Goal: Task Accomplishment & Management: Complete application form

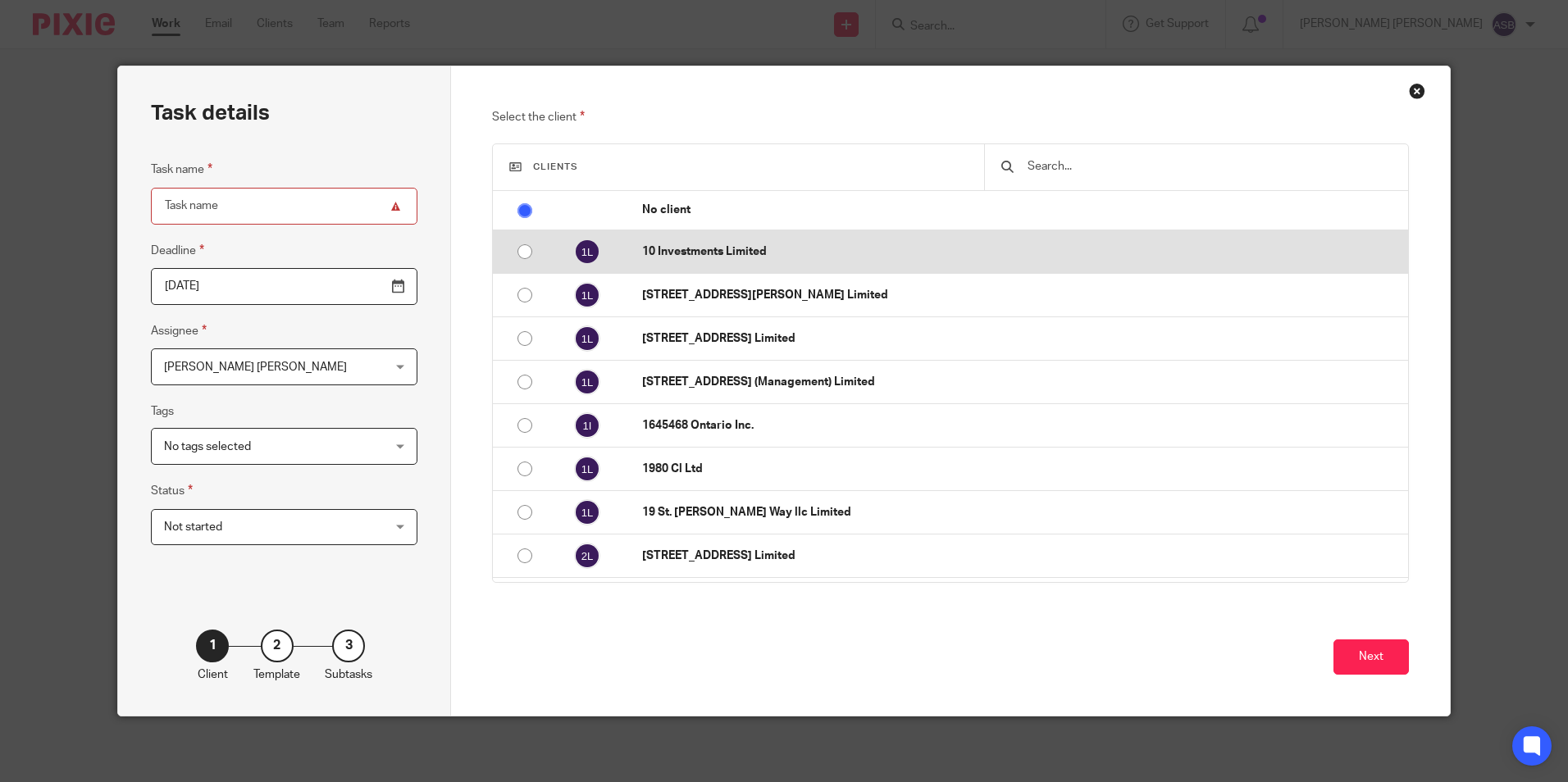
click at [647, 259] on p "10 Investments Limited" at bounding box center [1021, 252] width 757 height 16
radio input "false"
radio input "true"
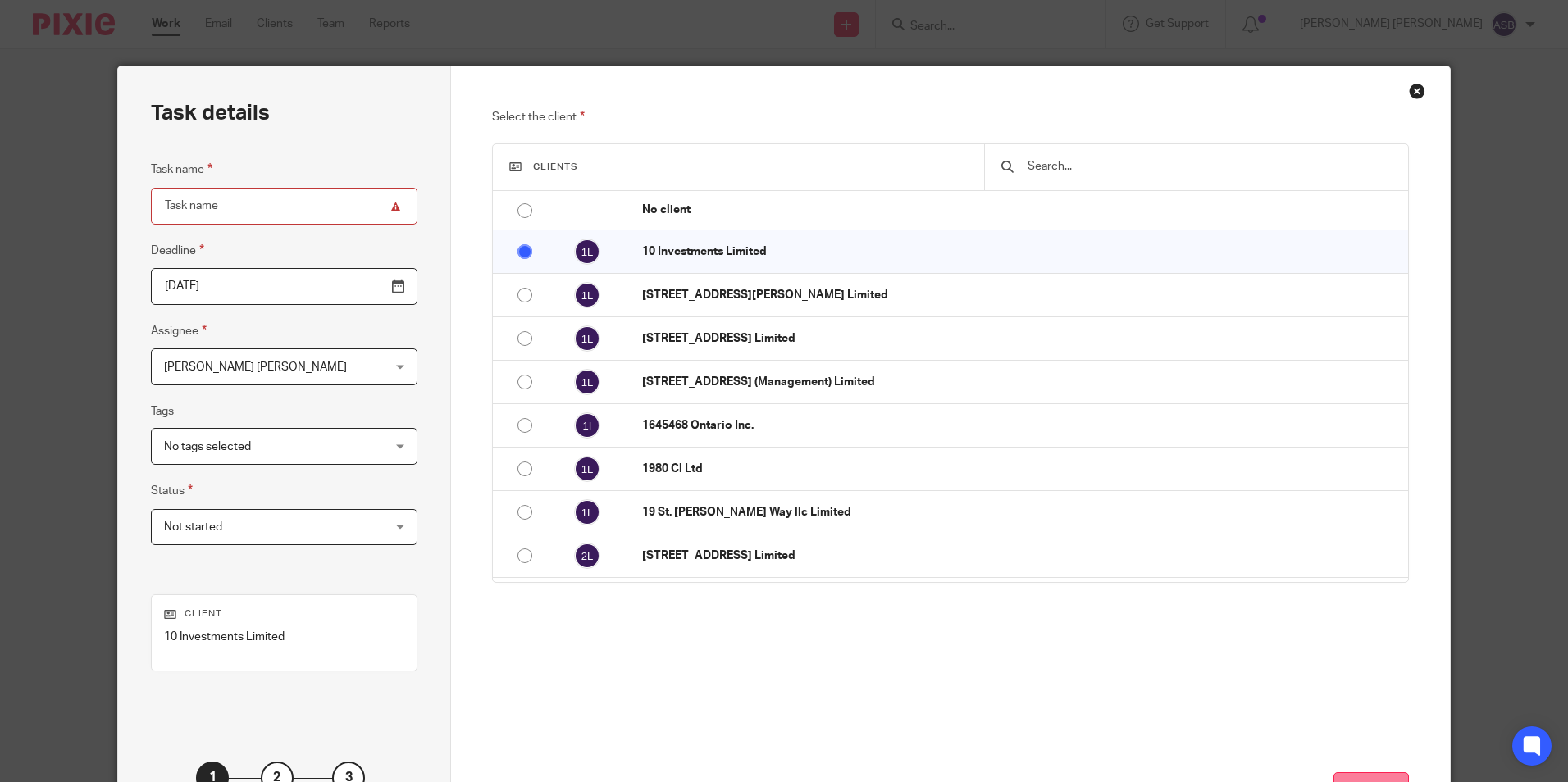
click at [1377, 776] on button "Next" at bounding box center [1371, 789] width 75 height 35
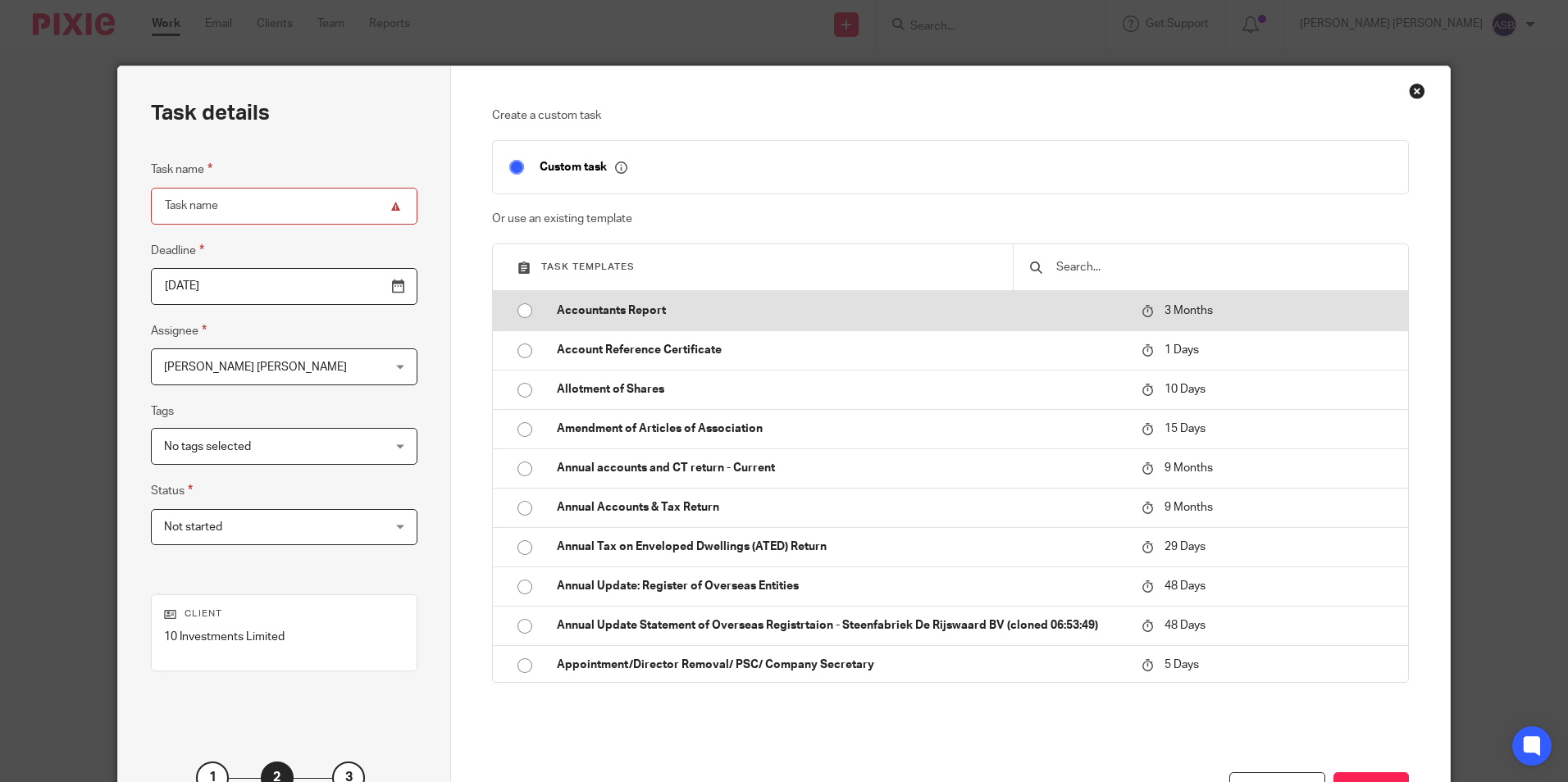
click at [519, 308] on input "radio" at bounding box center [525, 311] width 31 height 31
type input "2025-12-17"
type input "Accountants Report"
checkbox input "false"
radio input "false"
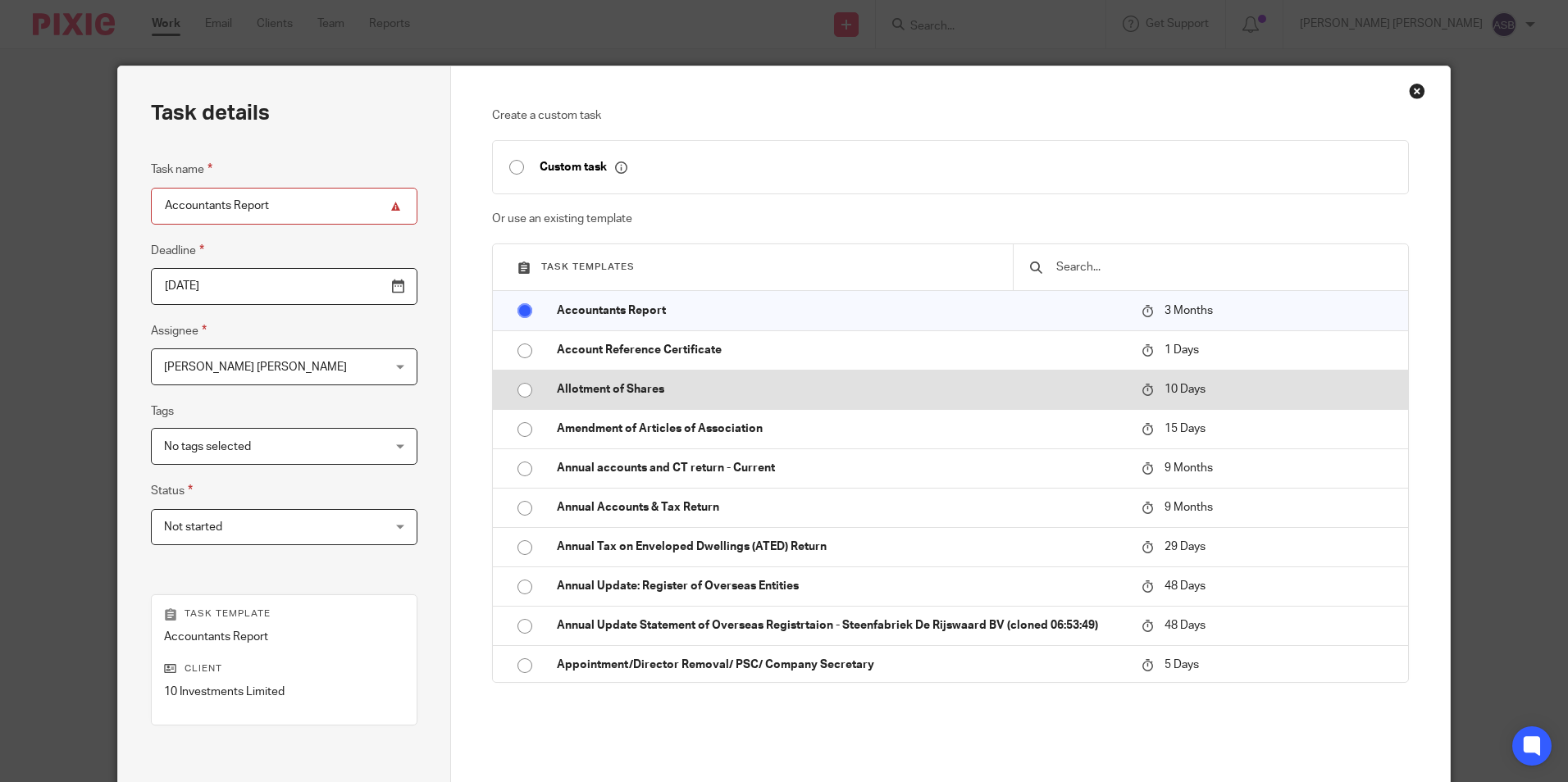
click at [516, 377] on input "radio" at bounding box center [525, 391] width 31 height 31
type input "2025-09-27"
type input "Allotment of Shares"
radio input "false"
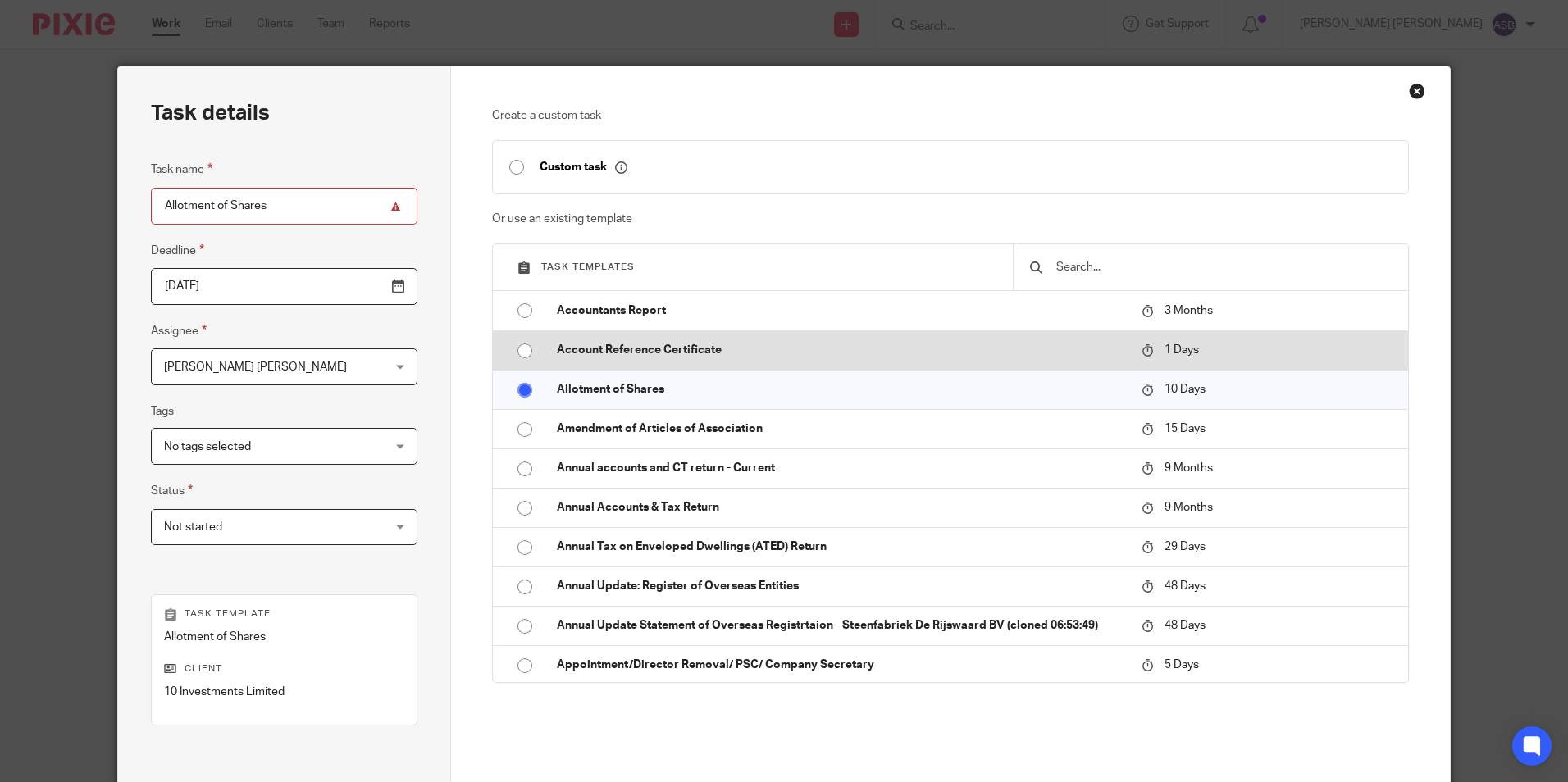
click at [521, 354] on input "radio" at bounding box center [525, 351] width 31 height 31
type input "2025-09-18"
type input "Account Reference Certificate"
radio input "false"
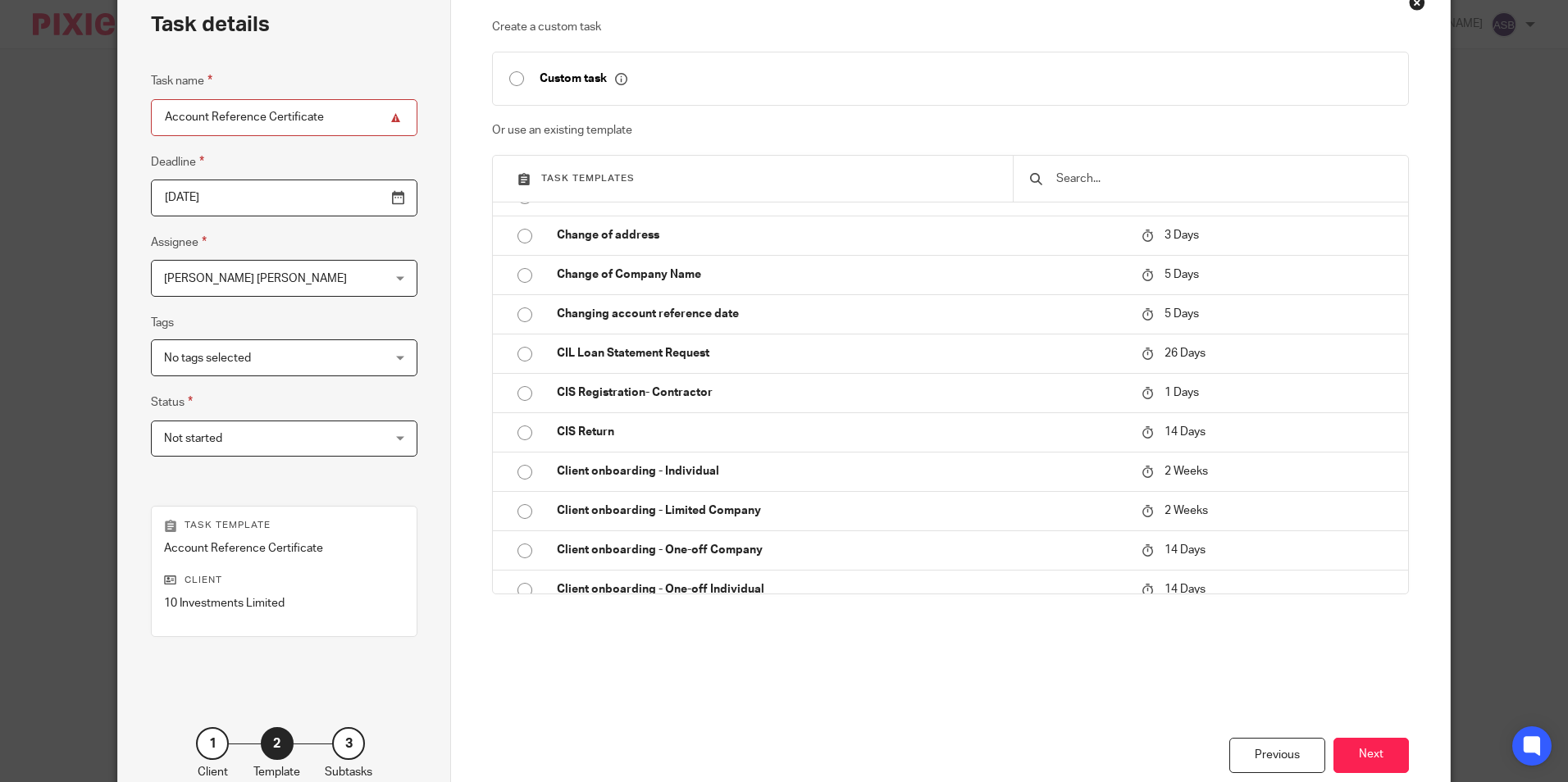
scroll to position [187, 0]
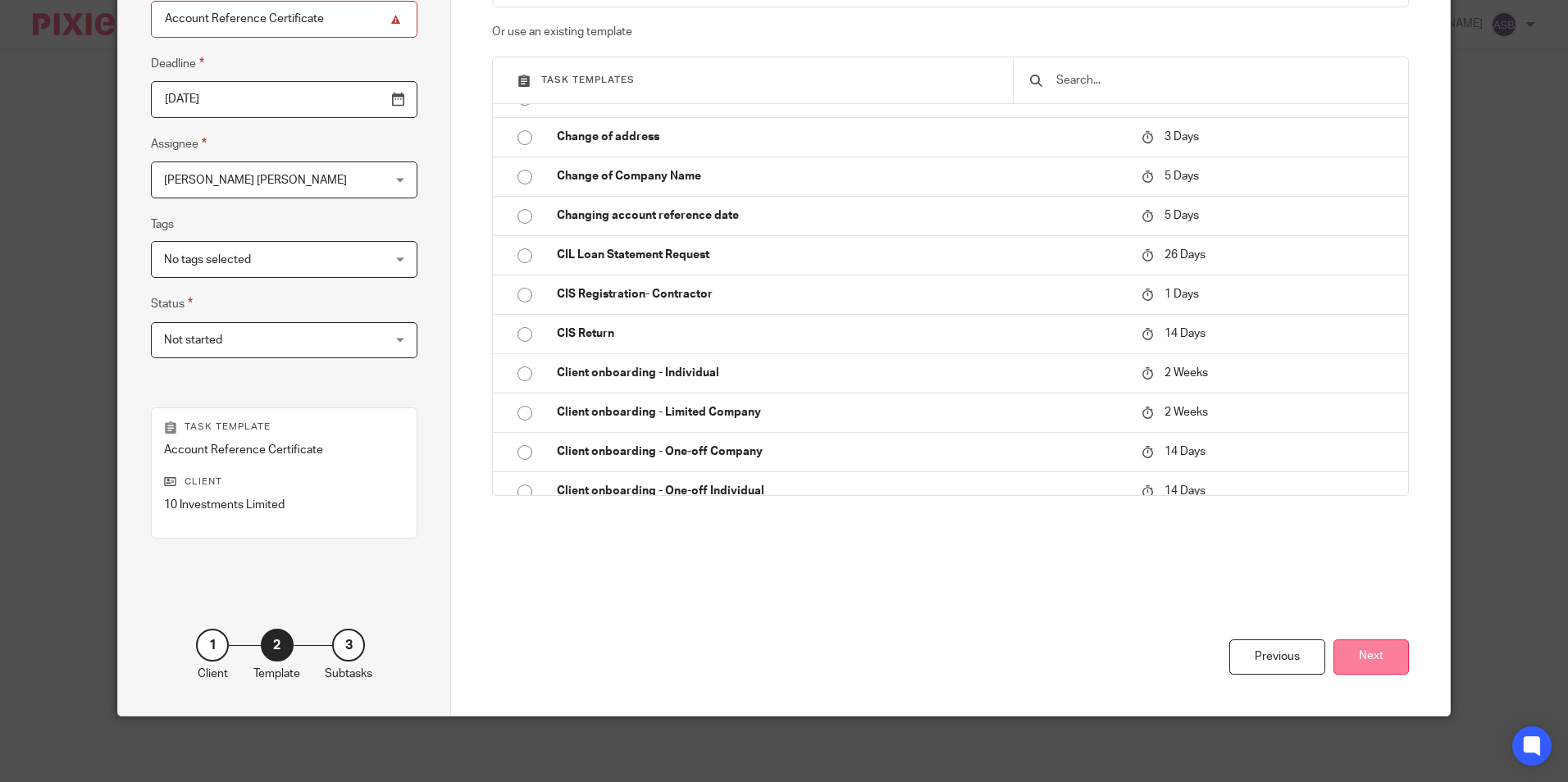
click at [1352, 657] on button "Next" at bounding box center [1371, 657] width 75 height 35
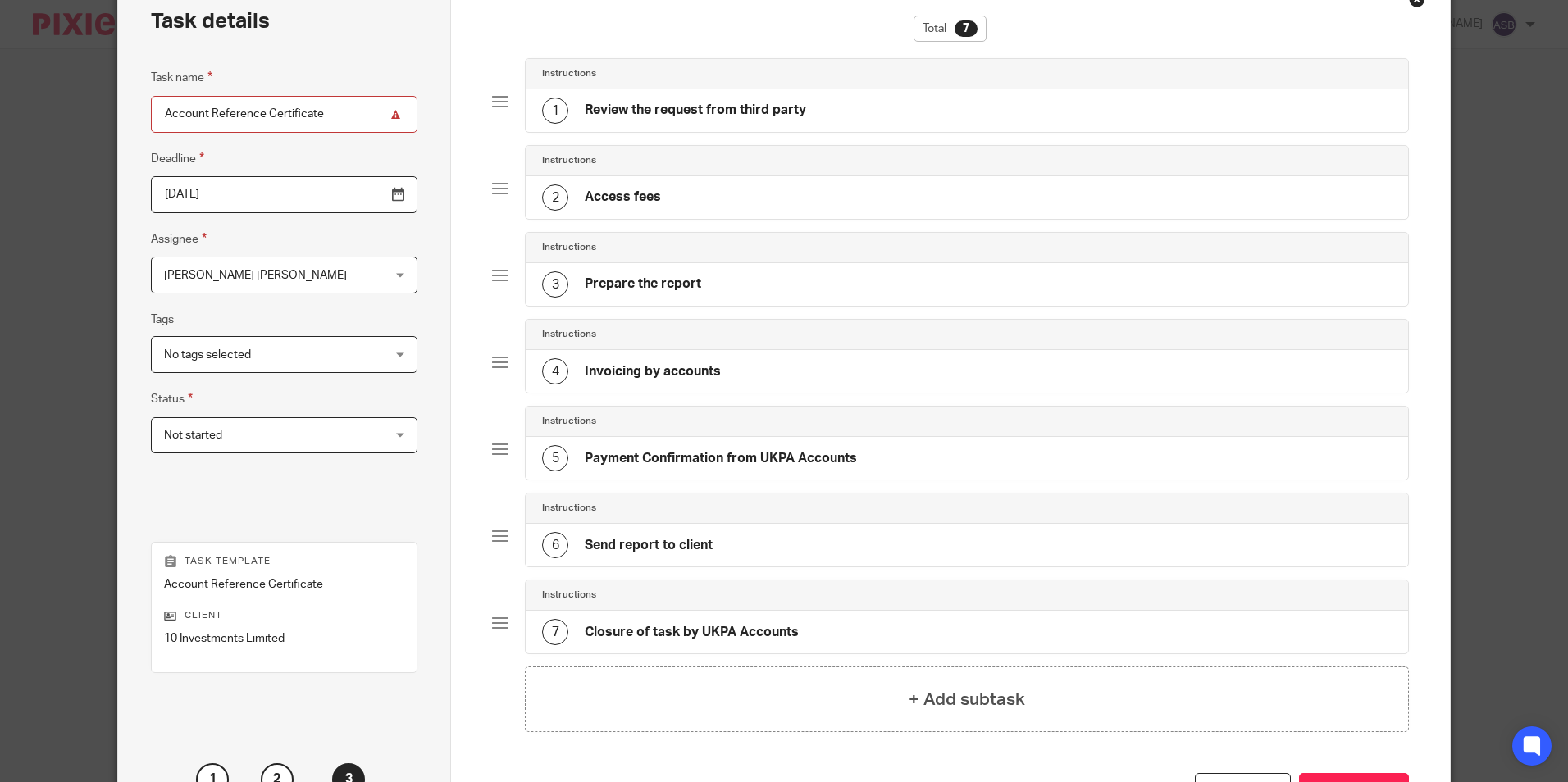
scroll to position [0, 0]
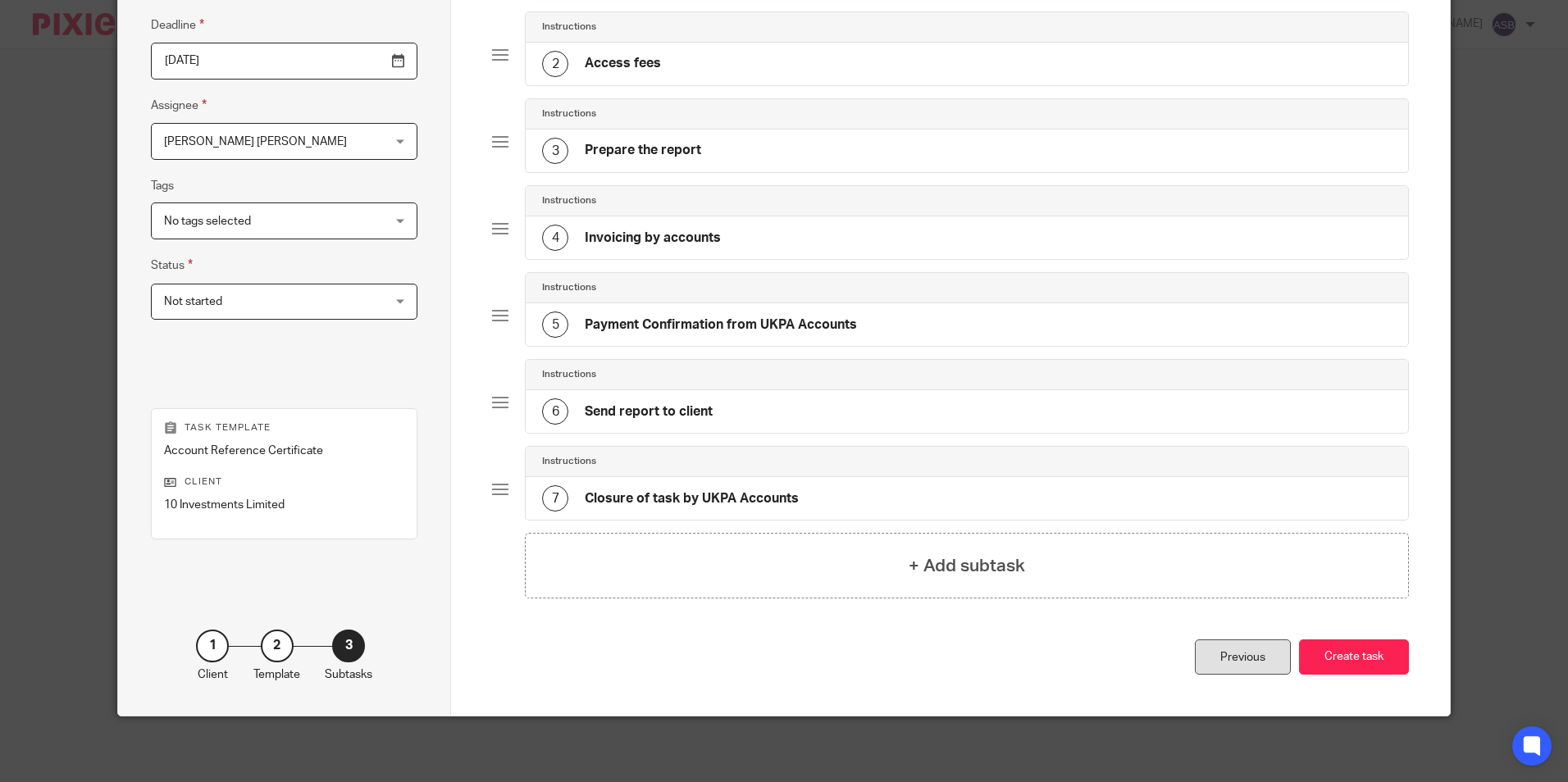
click at [1222, 662] on div "Previous" at bounding box center [1242, 657] width 96 height 35
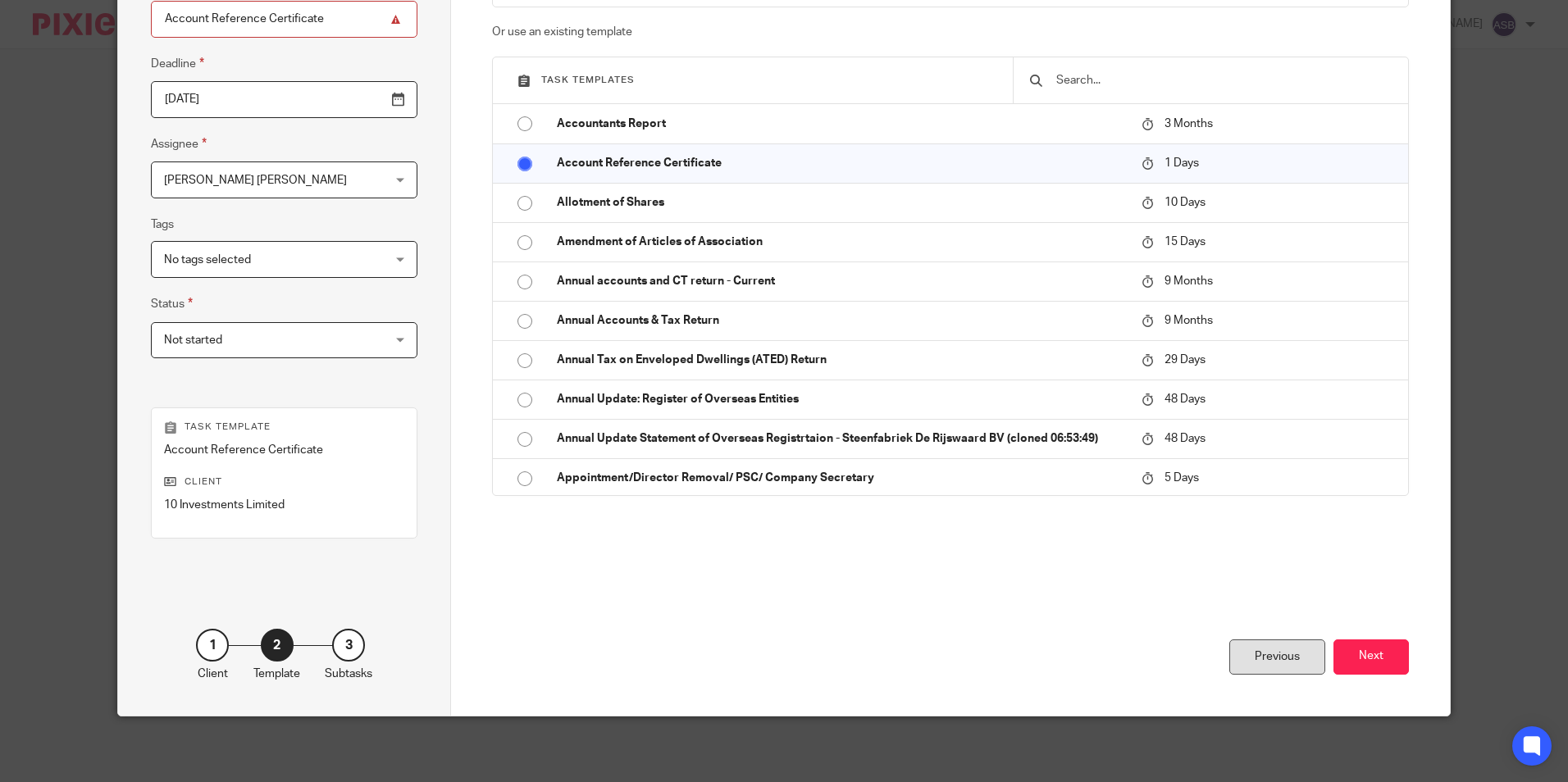
click at [1232, 660] on div "Previous" at bounding box center [1277, 657] width 96 height 35
click at [1241, 657] on div "Previous Next" at bounding box center [950, 647] width 916 height 139
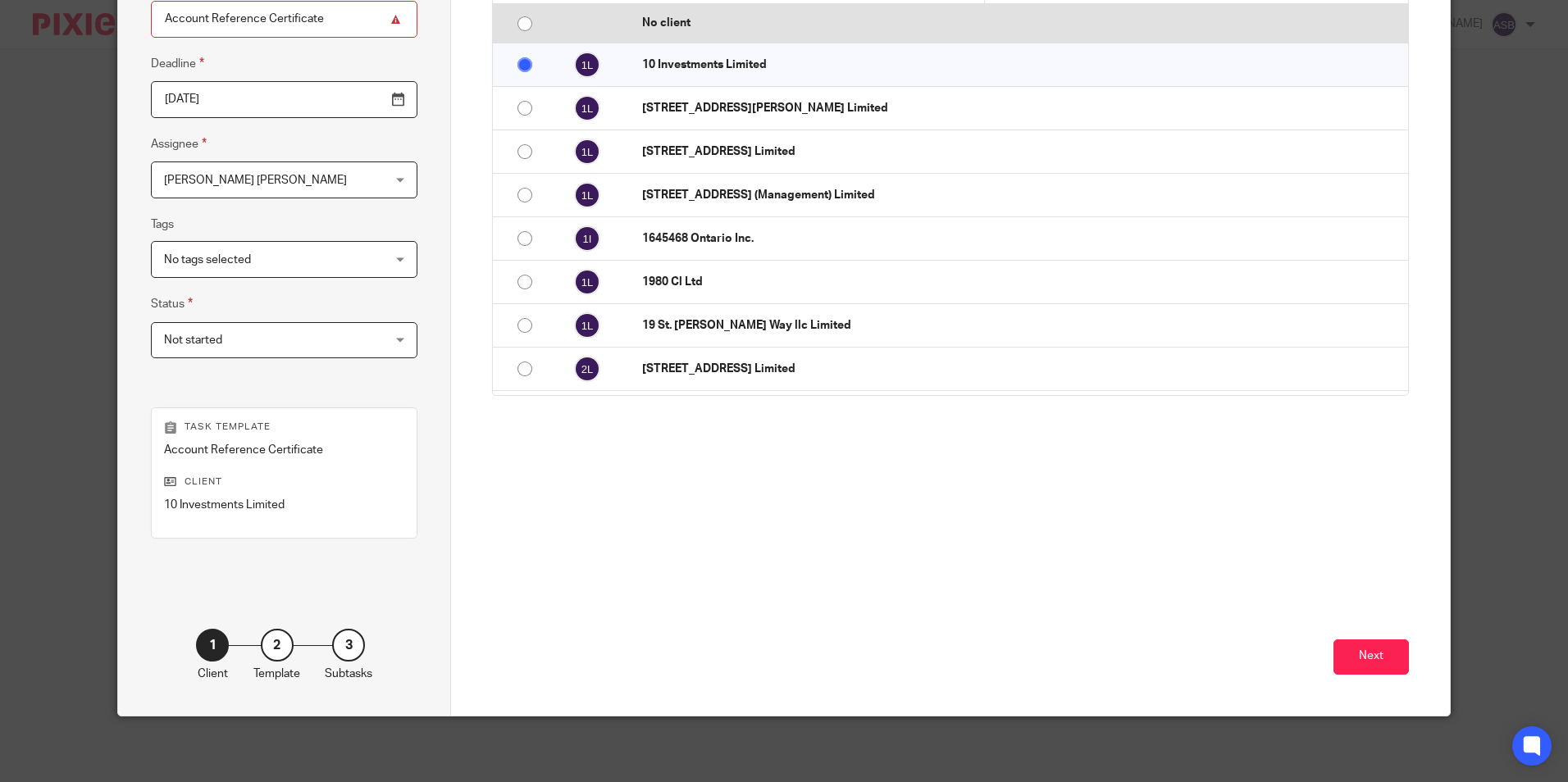
click at [514, 39] on input "radio" at bounding box center [525, 24] width 31 height 31
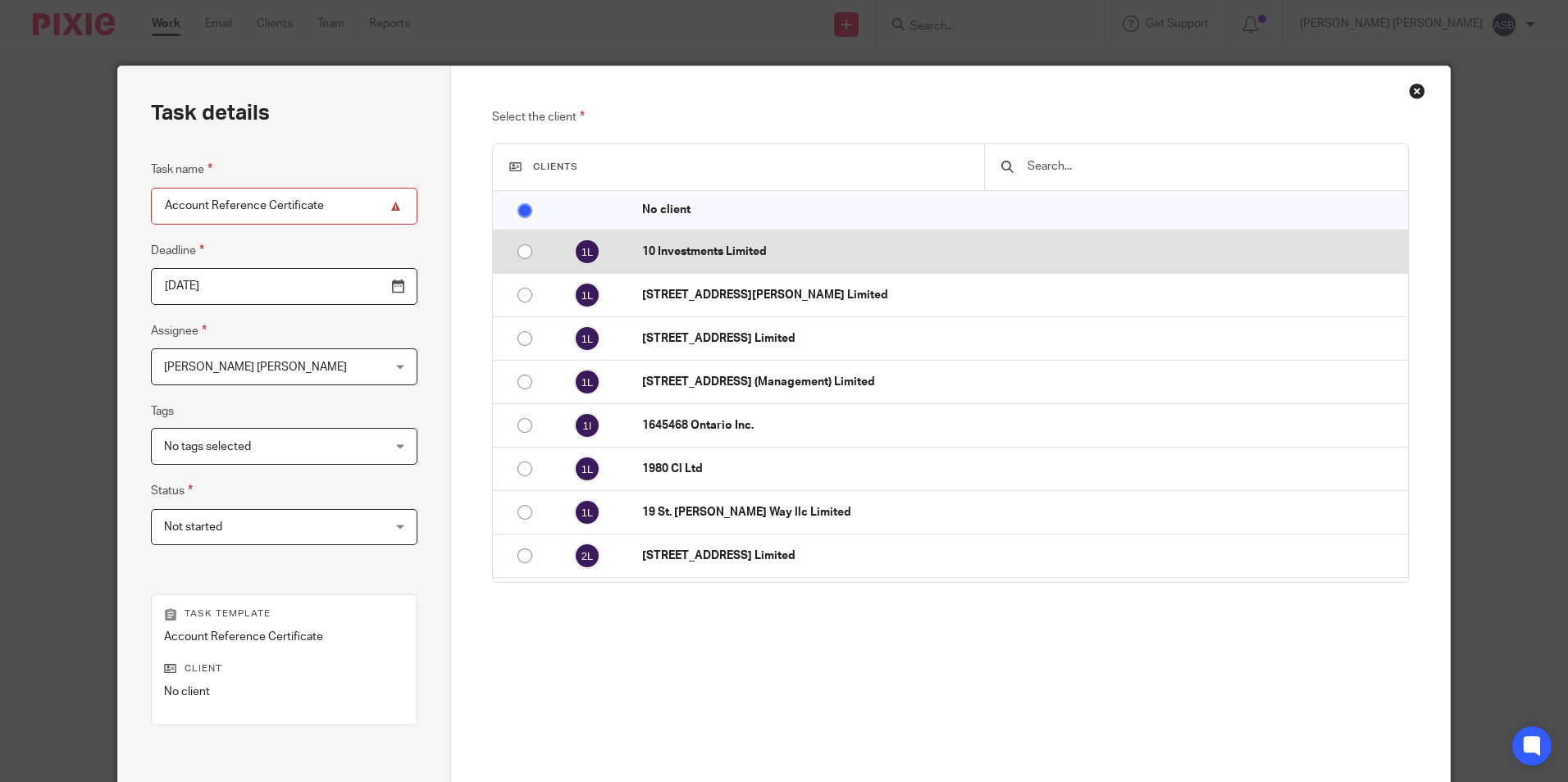
click at [520, 241] on input "radio" at bounding box center [525, 252] width 31 height 31
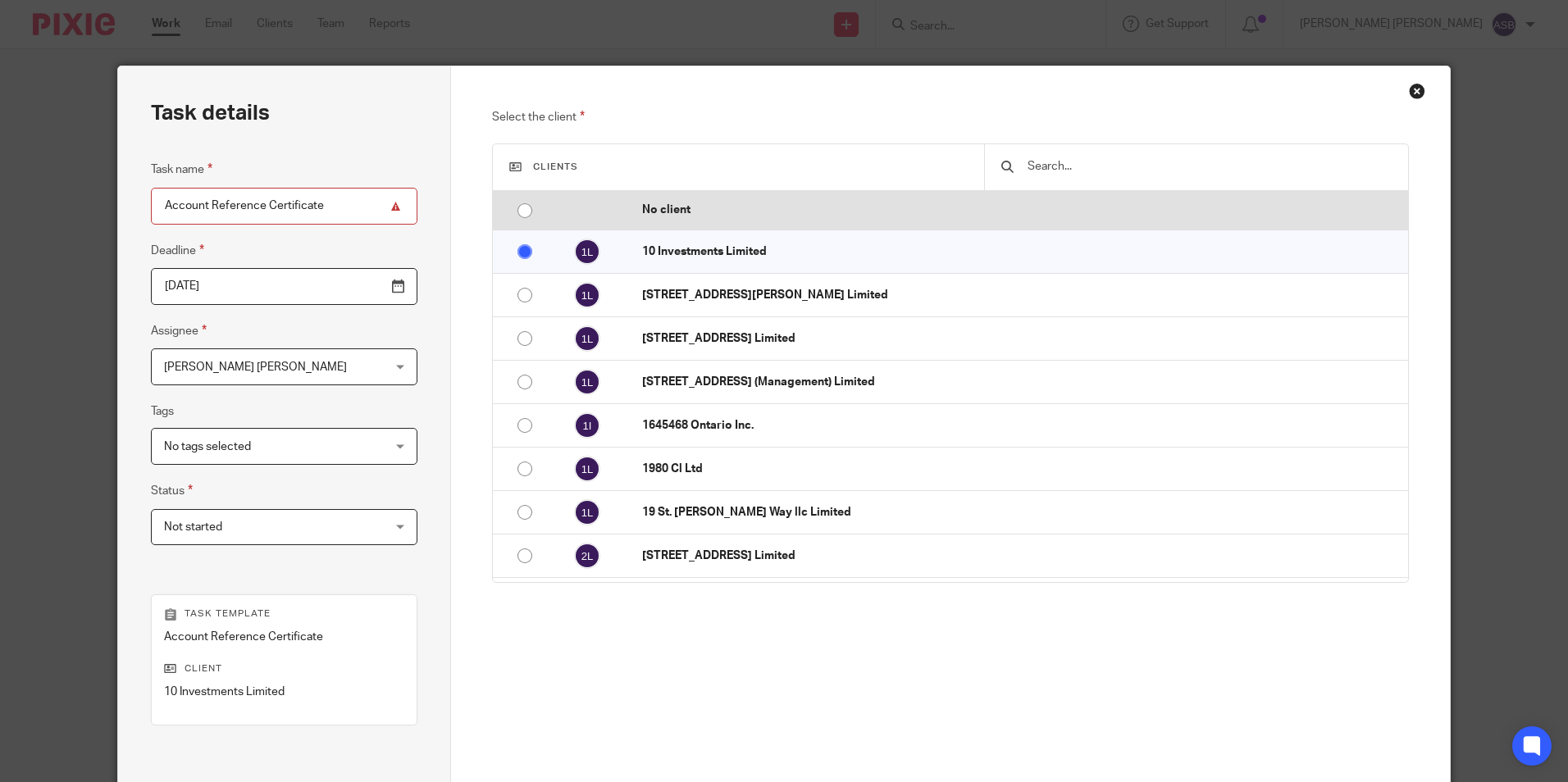
radio input "false"
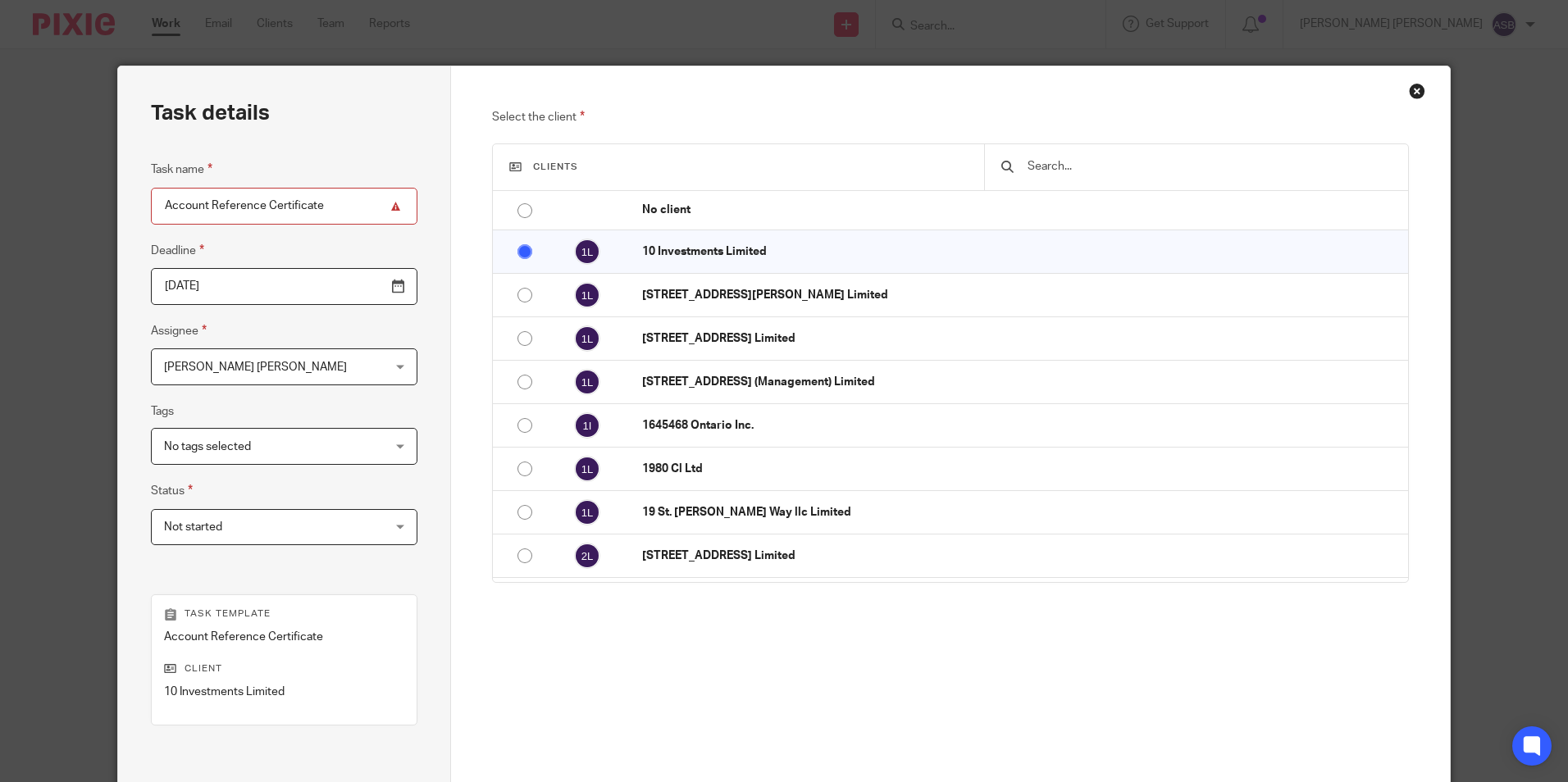
scroll to position [82, 0]
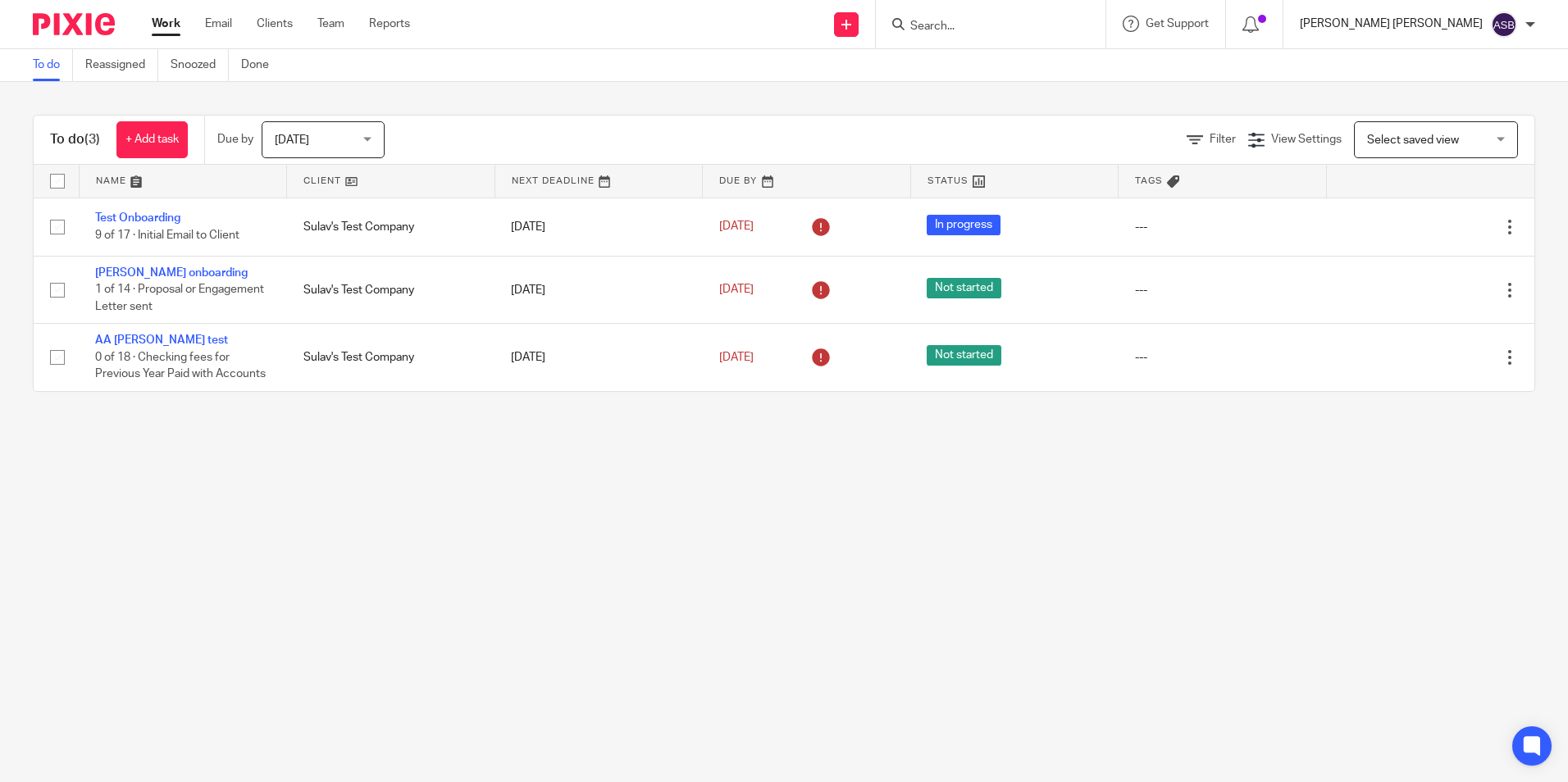
click at [1441, 19] on p "[PERSON_NAME] [PERSON_NAME]" at bounding box center [1391, 24] width 183 height 16
click at [1458, 112] on span "Logout" at bounding box center [1459, 114] width 37 height 11
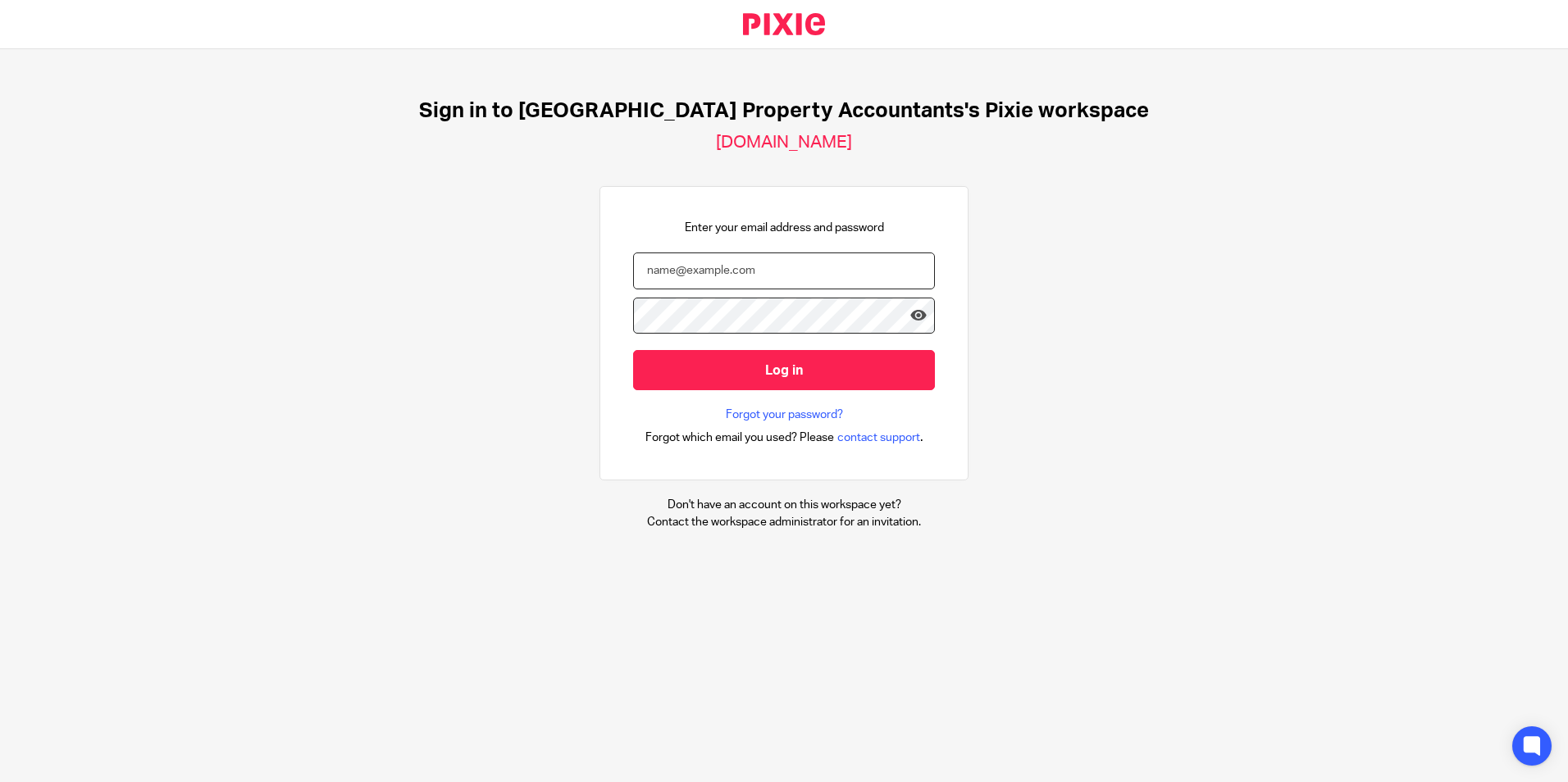
type input "sanjay@ukpa.co.uk"
click at [911, 313] on icon at bounding box center [918, 316] width 16 height 16
click at [775, 345] on div at bounding box center [784, 324] width 302 height 53
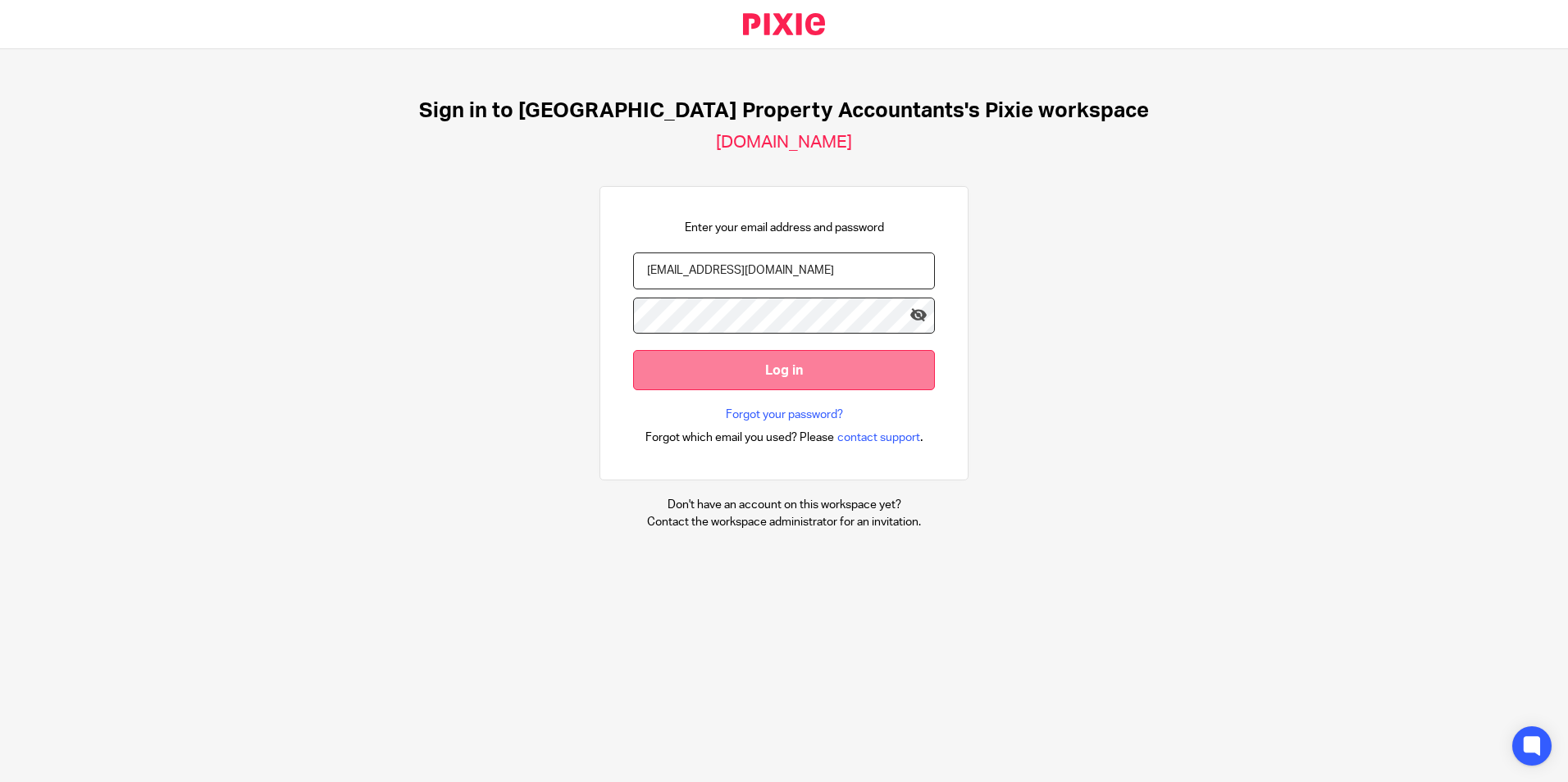
click at [771, 359] on input "Log in" at bounding box center [784, 370] width 302 height 40
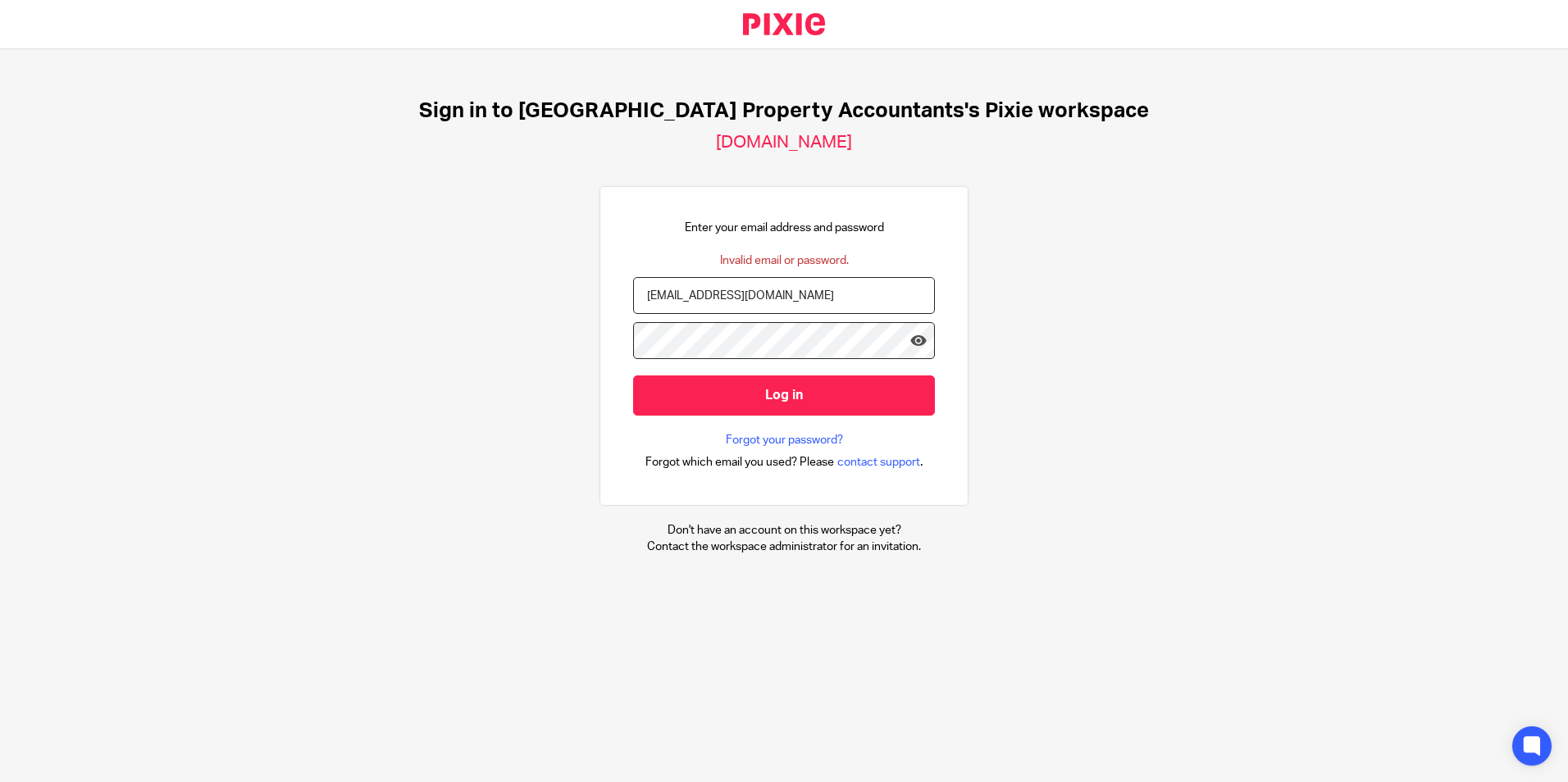
click at [1229, 257] on div "Sign in to UK Property Accountants's Pixie workspace ukpa.usepixie.net Enter yo…" at bounding box center [784, 327] width 1568 height 556
click at [742, 297] on input "sanjay@ukpa.co.uk" at bounding box center [784, 295] width 302 height 37
click at [447, 334] on div "Sign in to UK Property Accountants's Pixie workspace ukpa.usepixie.net Enter yo…" at bounding box center [784, 327] width 1568 height 556
click at [790, 385] on input "Log in" at bounding box center [784, 396] width 302 height 40
click at [633, 277] on div at bounding box center [633, 277] width 0 height 0
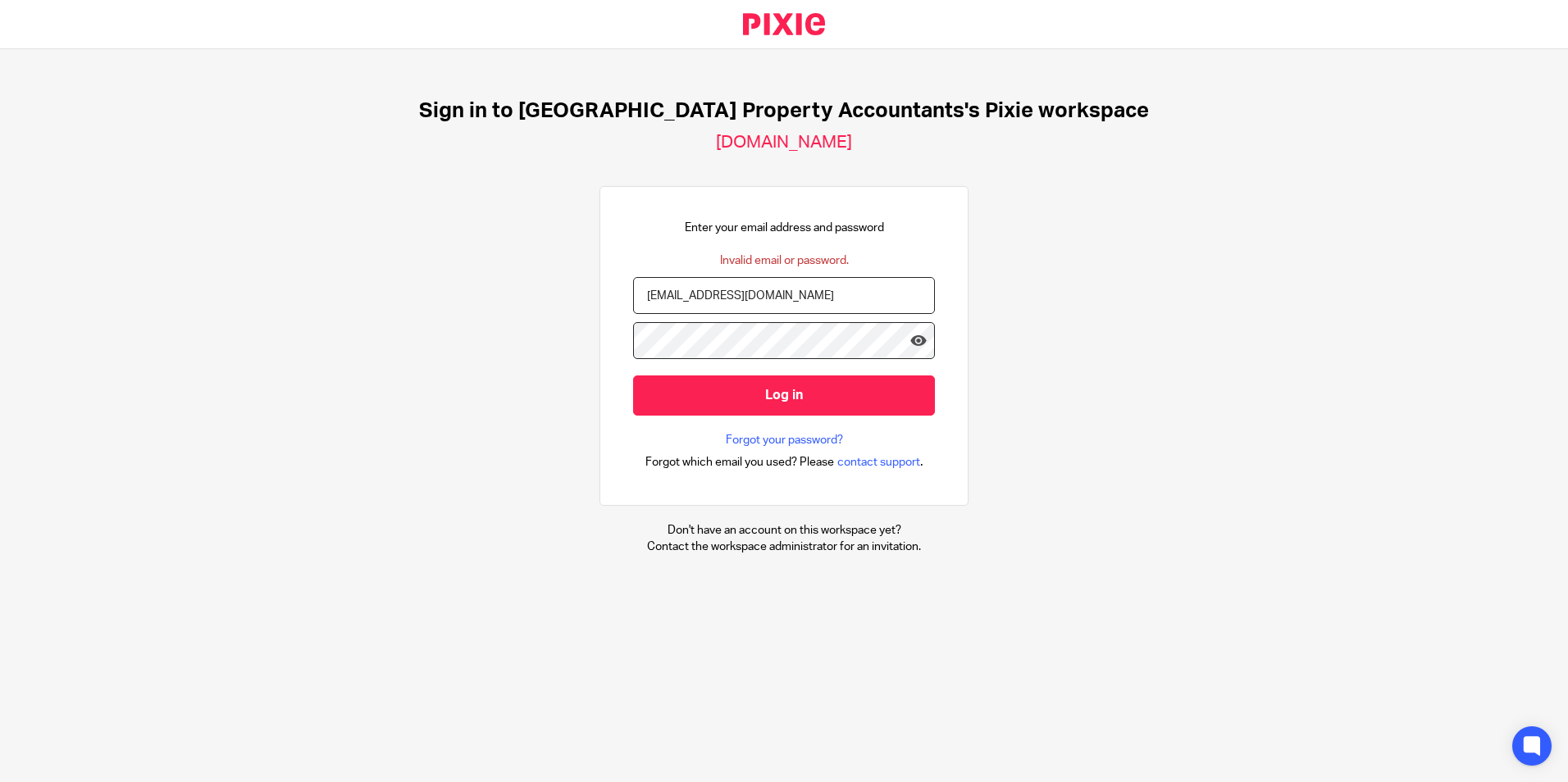
type input "ashesh@ukpa.co.uk"
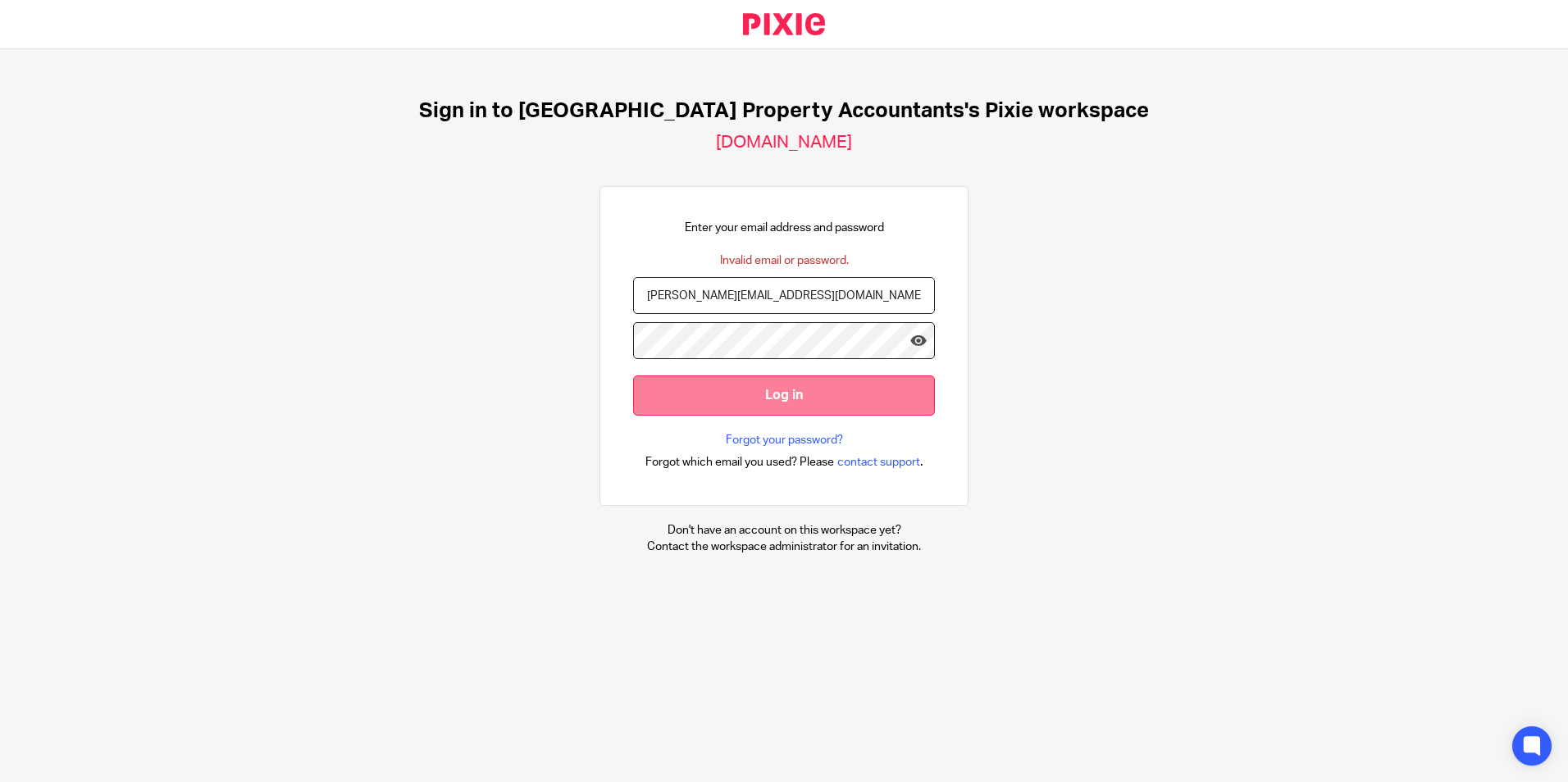
click at [832, 400] on input "Log in" at bounding box center [784, 396] width 302 height 40
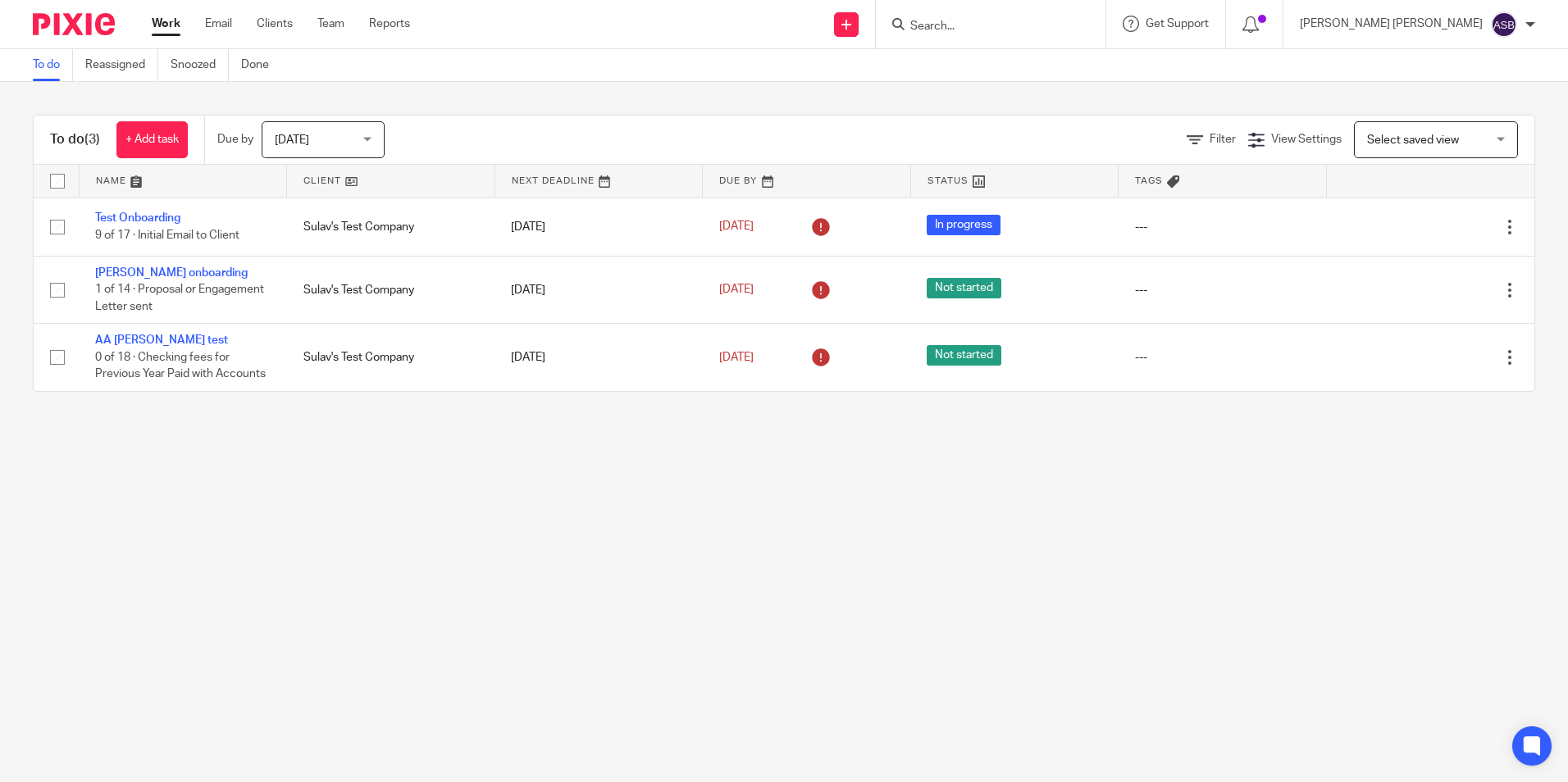
click at [973, 524] on main "To do Reassigned Snoozed Done To do (3) + Add task Due by [DATE] [DATE] [DATE] …" at bounding box center [784, 391] width 1568 height 782
click at [772, 424] on div "To do (3) + Add task Due by Today Today Today Tomorrow This week Next week This…" at bounding box center [784, 254] width 1568 height 343
click at [858, 25] on link at bounding box center [846, 25] width 25 height 25
click at [875, 103] on link "Create task" at bounding box center [889, 100] width 101 height 24
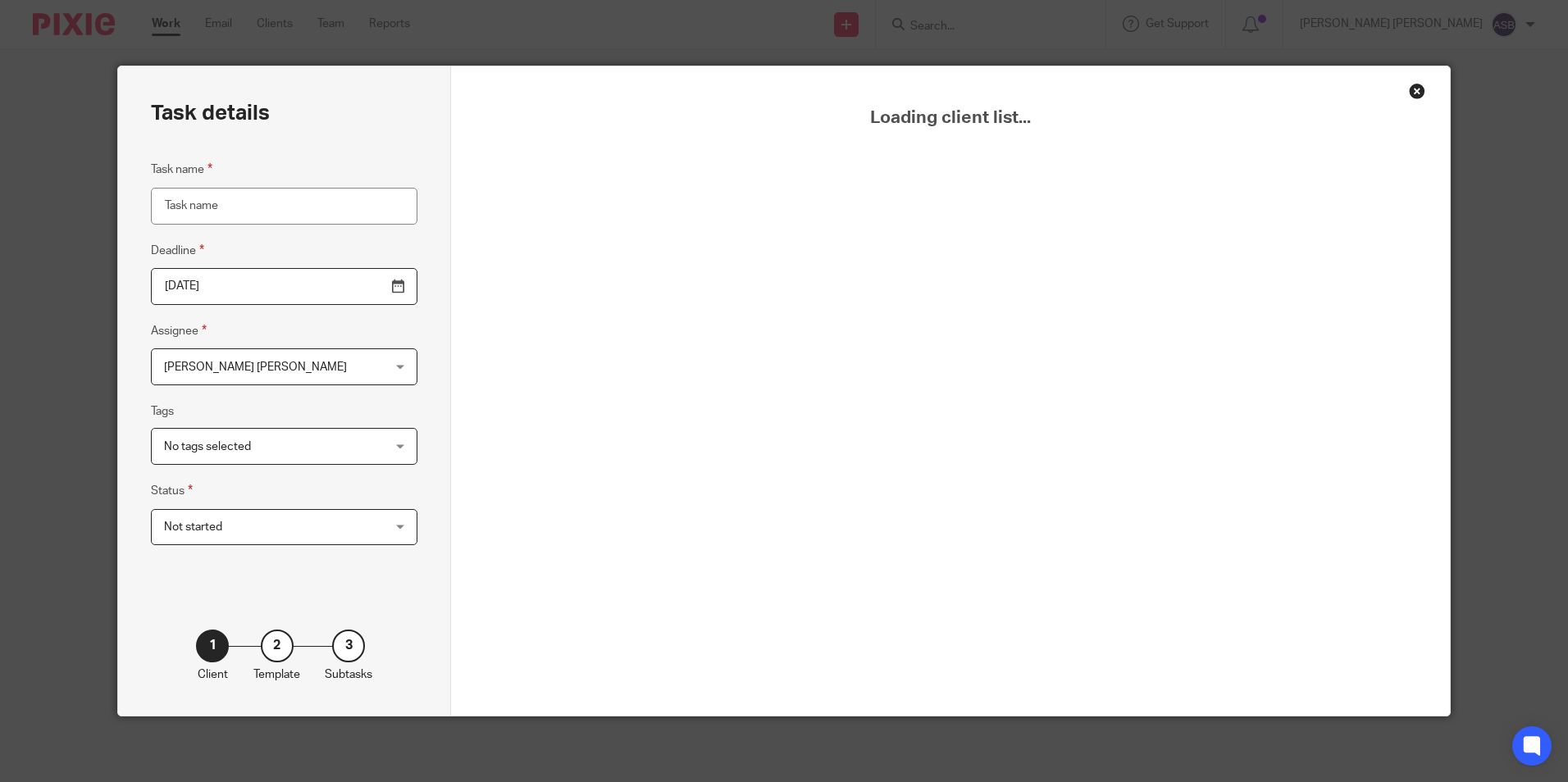
click at [299, 514] on span "Not started" at bounding box center [265, 528] width 202 height 34
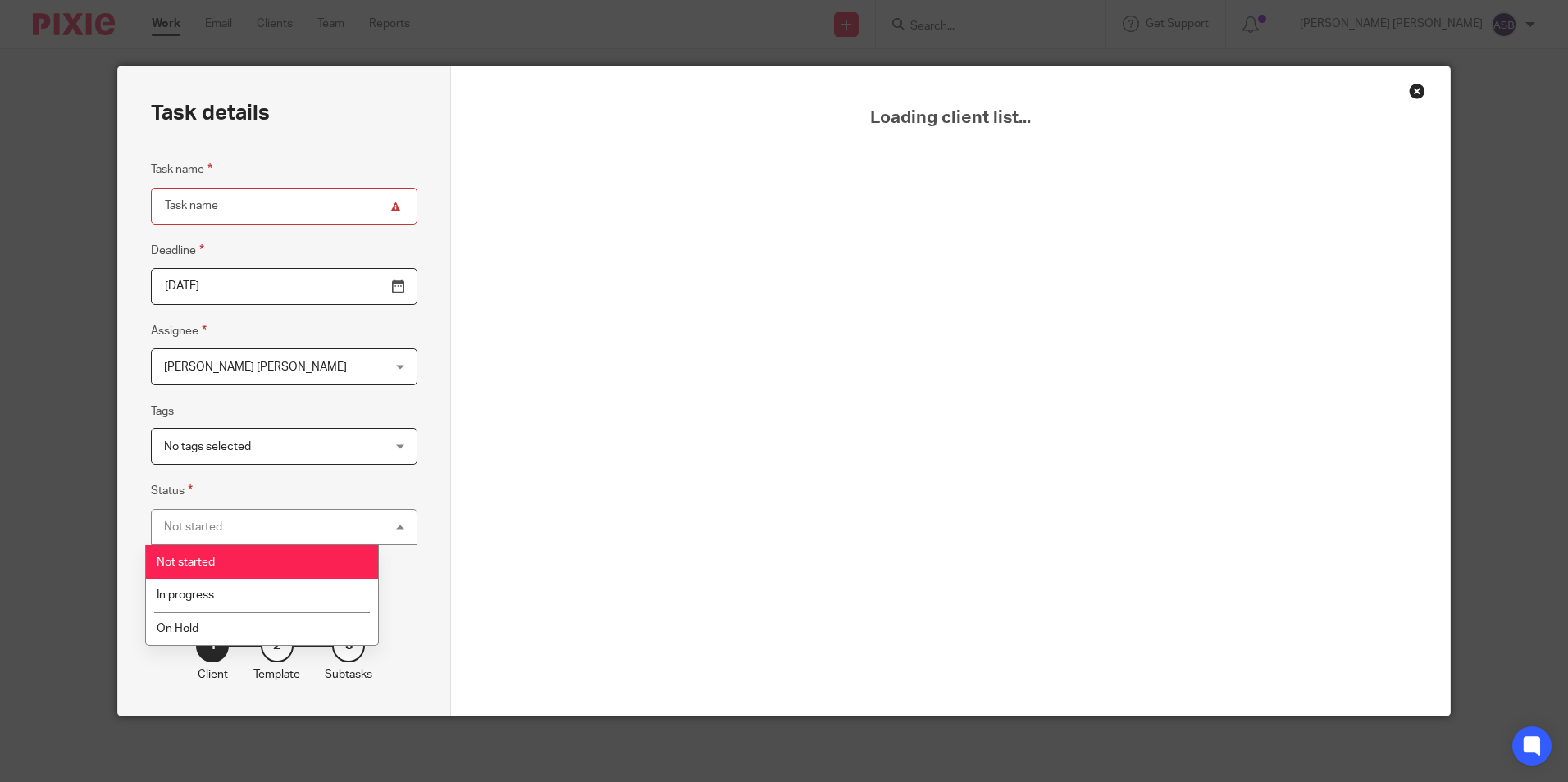
click at [314, 489] on fieldset "Status Not started Not started Not started In progress On Hold 1" at bounding box center [284, 514] width 267 height 64
